Goal: Task Accomplishment & Management: Complete application form

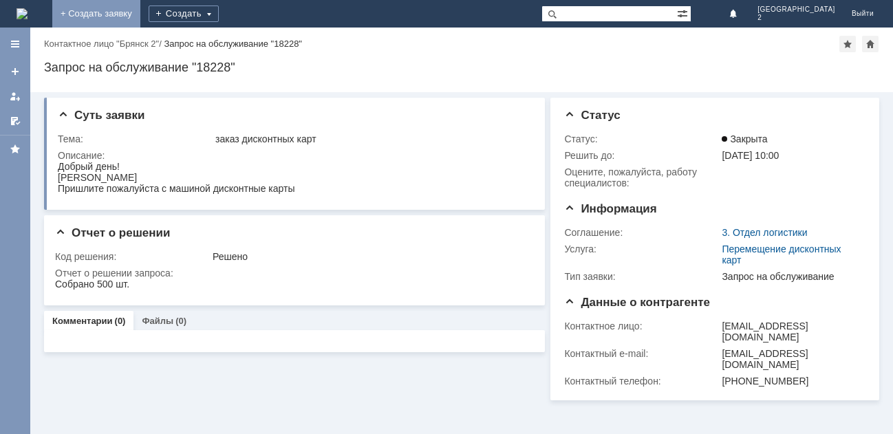
click at [140, 20] on link "+ Создать заявку" at bounding box center [96, 14] width 88 height 28
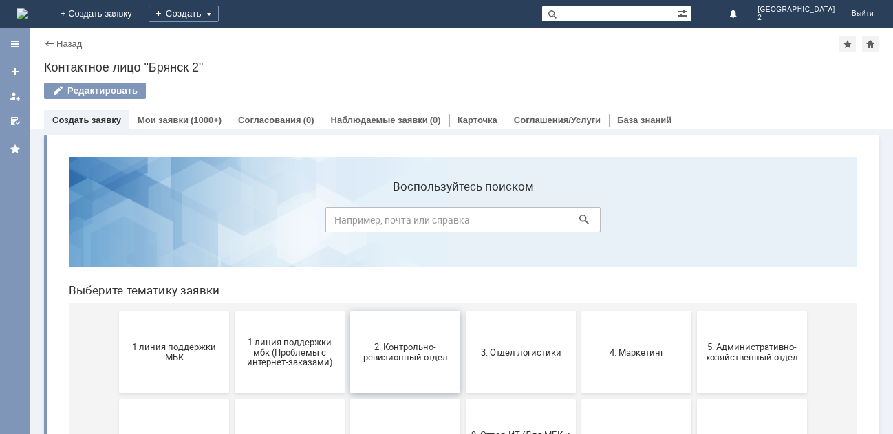
click at [387, 345] on span "2. Контрольно-ревизионный отдел" at bounding box center [405, 352] width 102 height 21
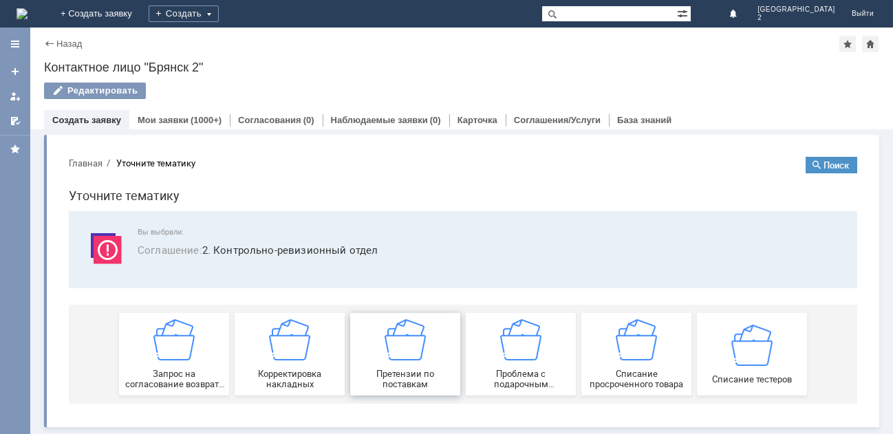
click at [383, 337] on div "Претензии по поставкам" at bounding box center [405, 354] width 102 height 70
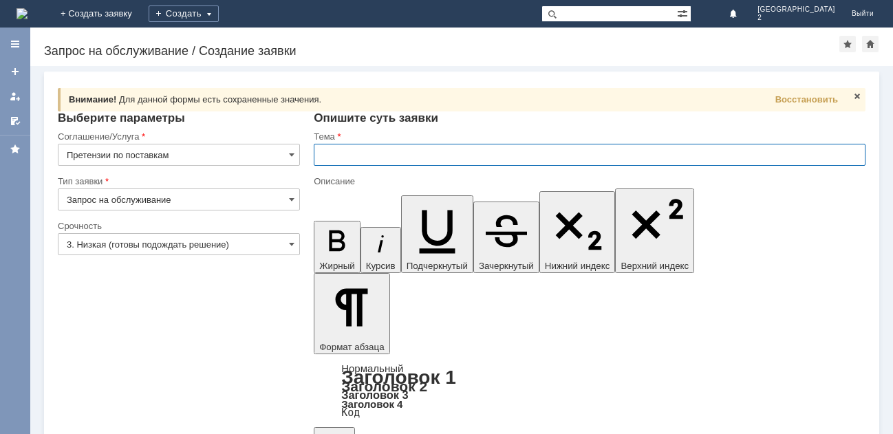
click at [366, 162] on input "text" at bounding box center [590, 155] width 552 height 22
type input "акт расхождения Бр2"
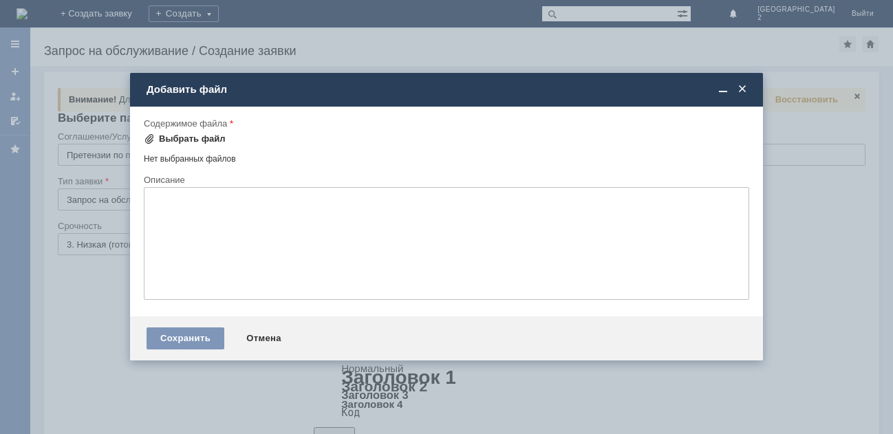
click at [197, 133] on div "Выбрать файл" at bounding box center [185, 139] width 82 height 17
click at [173, 142] on div "Выбрать файл" at bounding box center [192, 138] width 67 height 11
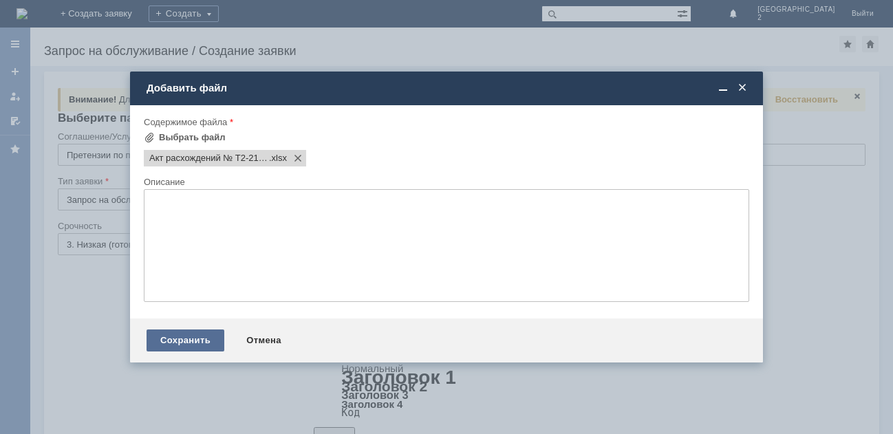
click at [212, 336] on div "Сохранить" at bounding box center [186, 340] width 78 height 22
